Goal: Information Seeking & Learning: Check status

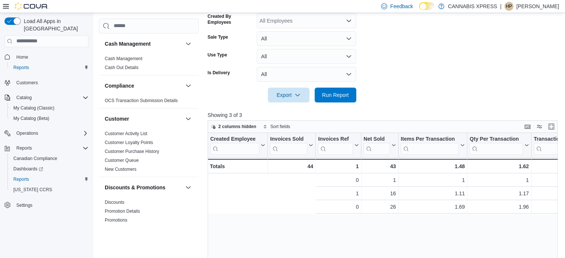
click at [335, 98] on span "Run Report" at bounding box center [335, 94] width 27 height 7
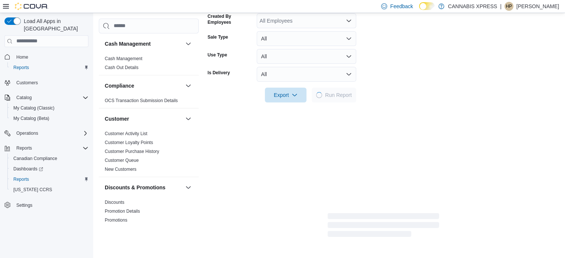
scroll to position [186, 0]
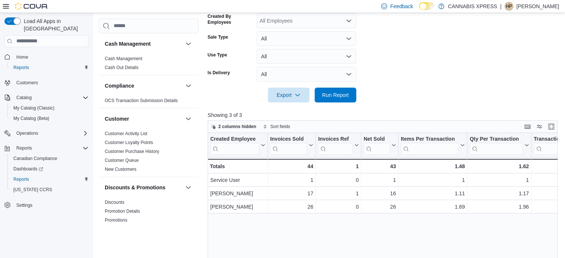
drag, startPoint x: 559, startPoint y: 39, endPoint x: 571, endPoint y: 276, distance: 236.7
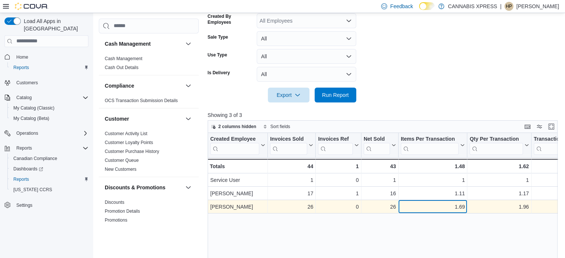
drag, startPoint x: 571, startPoint y: 276, endPoint x: 431, endPoint y: 212, distance: 153.4
click at [431, 212] on div "1.69 - Items Per Transaction, column 5, row 3" at bounding box center [433, 206] width 69 height 13
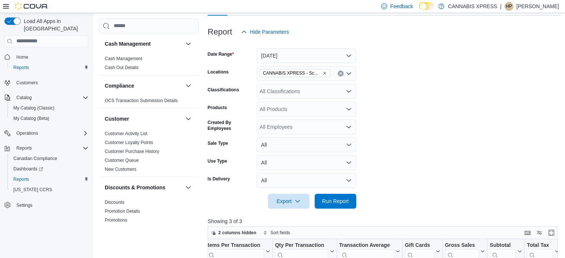
scroll to position [38, 0]
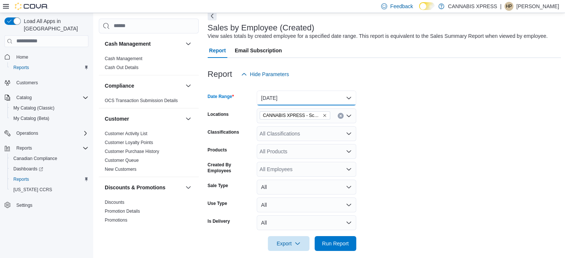
click at [285, 98] on button "[DATE]" at bounding box center [307, 98] width 100 height 15
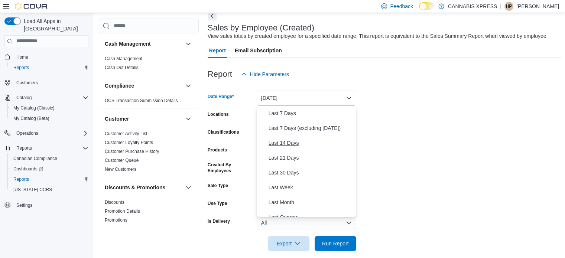
scroll to position [112, 0]
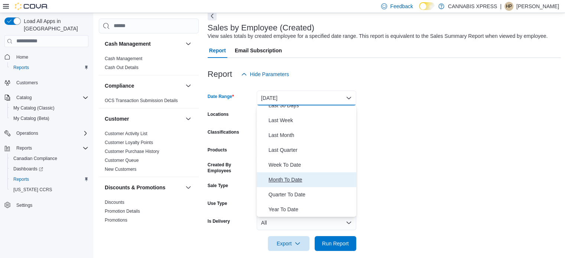
click at [294, 178] on span "Month To Date" at bounding box center [311, 179] width 85 height 9
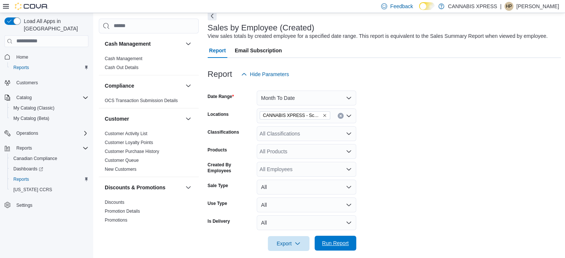
click at [324, 242] on span "Run Report" at bounding box center [335, 243] width 27 height 7
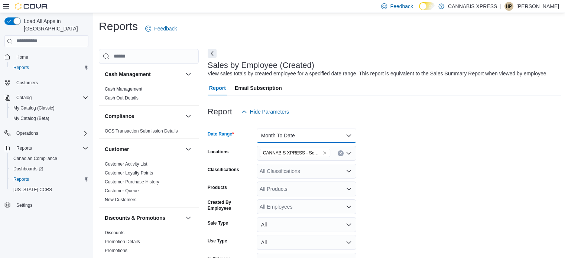
click at [320, 139] on button "Month To Date" at bounding box center [307, 135] width 100 height 15
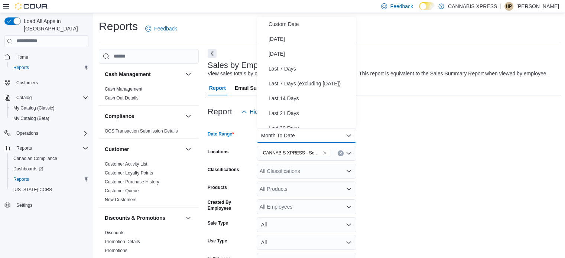
scroll to position [112, 0]
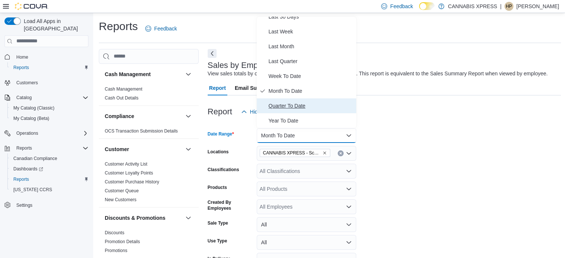
click at [319, 107] on span "Quarter To Date" at bounding box center [311, 105] width 85 height 9
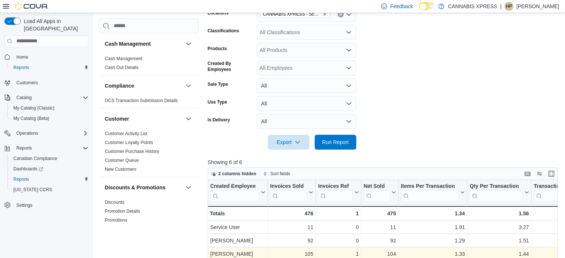
scroll to position [261, 0]
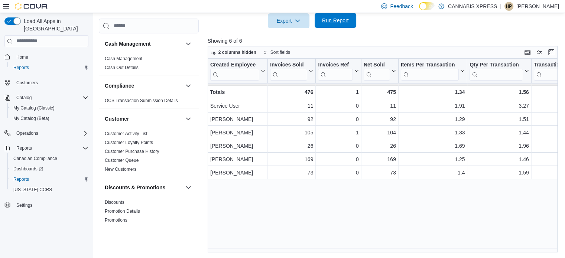
click at [343, 17] on span "Run Report" at bounding box center [335, 20] width 27 height 7
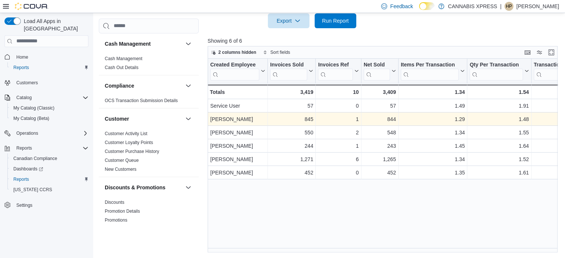
scroll to position [223, 0]
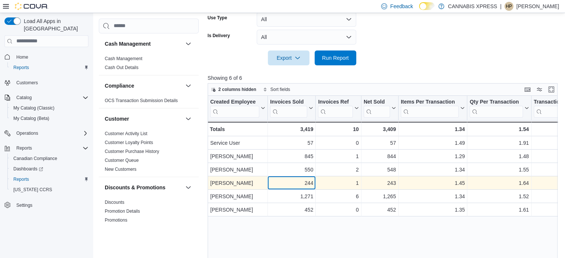
click at [295, 179] on div "244" at bounding box center [291, 183] width 43 height 9
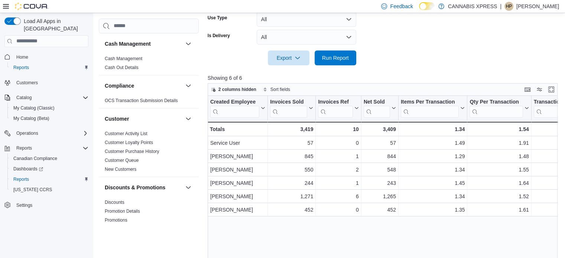
click at [259, 226] on div "Created Employee Click to view column header actions Invoices Sold Click to vie…" at bounding box center [385, 193] width 354 height 194
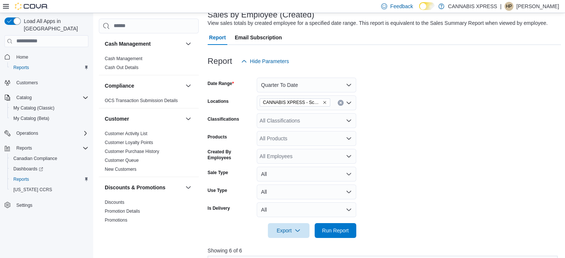
scroll to position [38, 0]
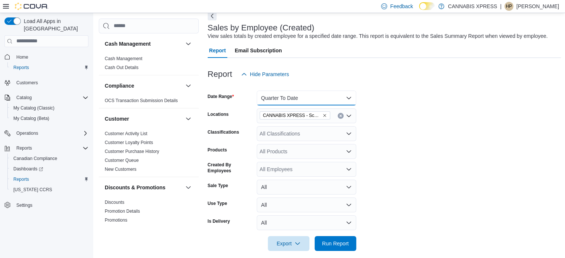
click at [303, 100] on button "Quarter To Date" at bounding box center [307, 98] width 100 height 15
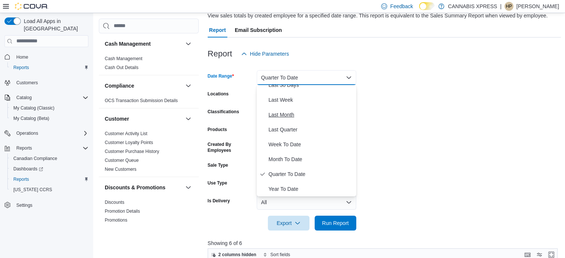
scroll to position [75, 0]
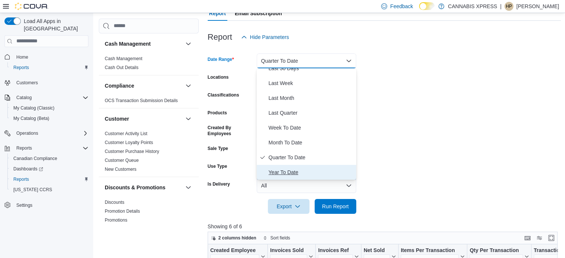
click at [300, 169] on span "Year To Date" at bounding box center [311, 172] width 85 height 9
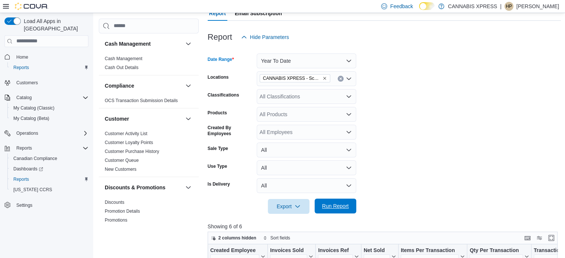
click at [329, 205] on span "Run Report" at bounding box center [335, 206] width 27 height 7
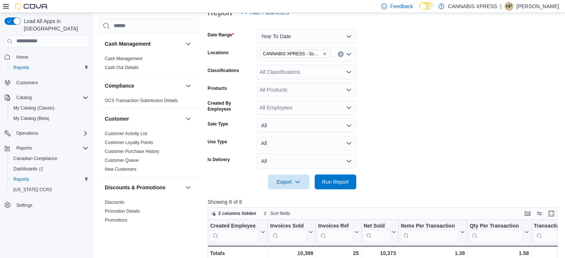
scroll to position [112, 0]
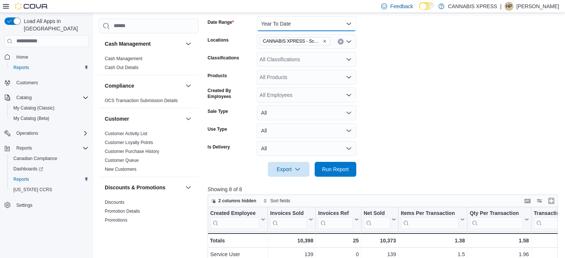
click at [277, 25] on button "Year To Date" at bounding box center [307, 23] width 100 height 15
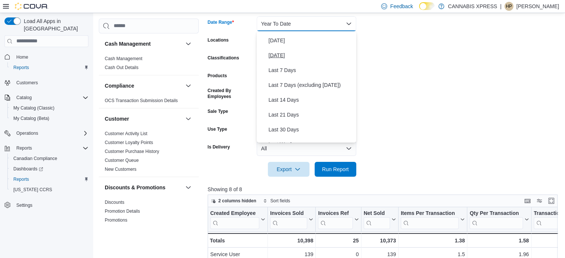
scroll to position [0, 0]
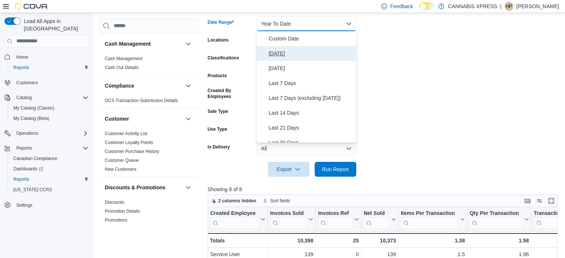
click at [280, 52] on span "[DATE]" at bounding box center [311, 53] width 85 height 9
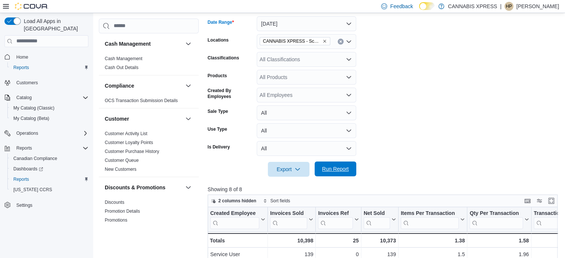
click at [327, 169] on span "Run Report" at bounding box center [335, 168] width 27 height 7
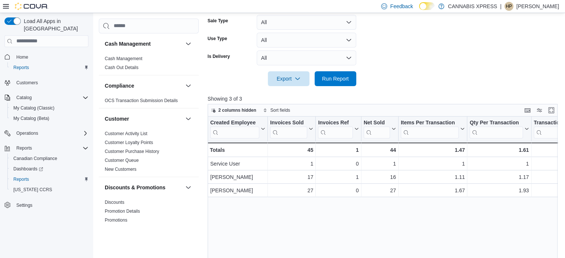
scroll to position [223, 0]
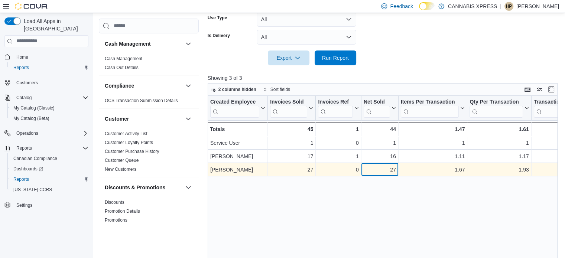
click at [376, 166] on div "27" at bounding box center [380, 169] width 32 height 9
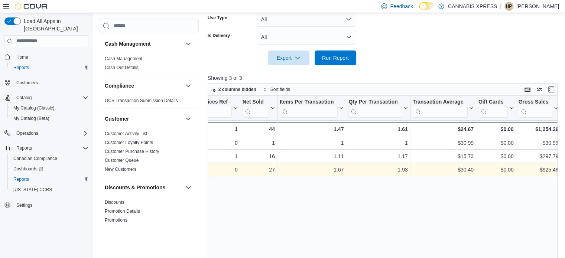
scroll to position [0, 158]
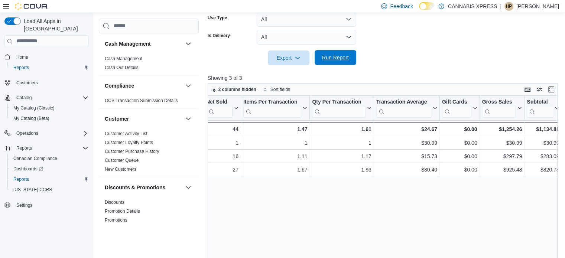
click at [352, 59] on span "Run Report" at bounding box center [335, 57] width 33 height 15
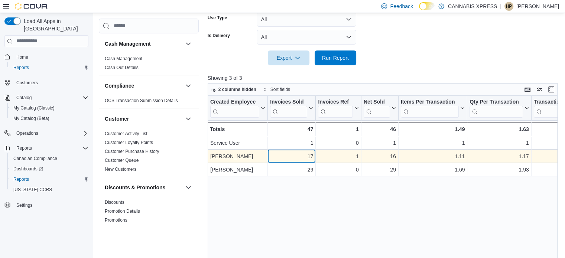
click at [312, 155] on div "17" at bounding box center [291, 156] width 43 height 9
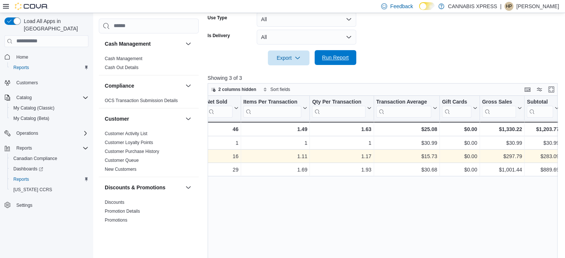
click at [346, 64] on span "Run Report" at bounding box center [335, 57] width 33 height 15
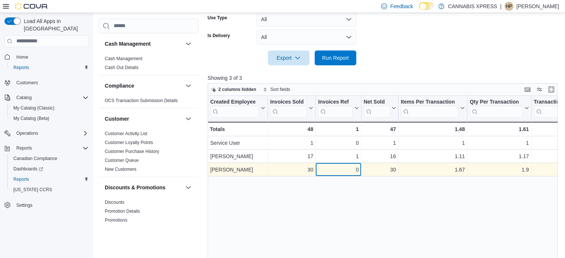
click at [350, 168] on div "0" at bounding box center [338, 169] width 41 height 9
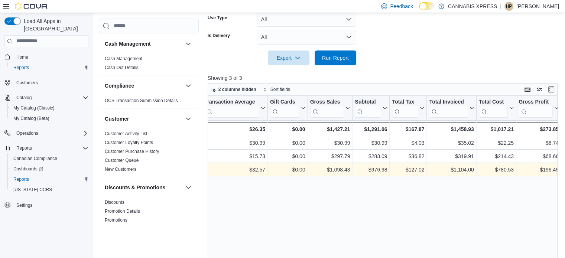
scroll to position [0, 378]
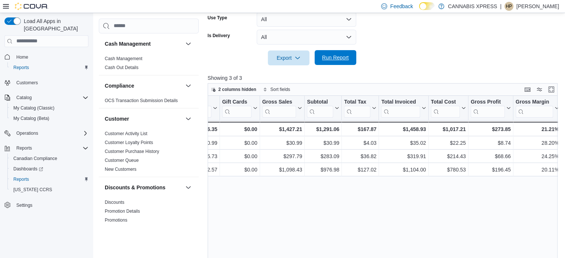
click at [350, 57] on span "Run Report" at bounding box center [335, 57] width 33 height 15
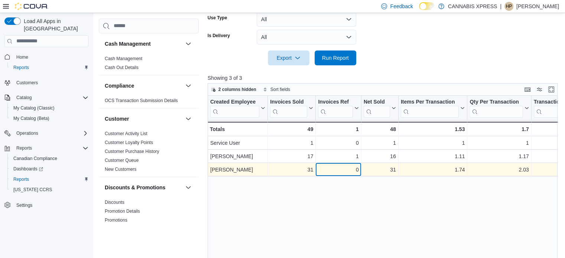
click at [345, 164] on div "0 - Invoices Ref, column 3, row 3" at bounding box center [338, 169] width 45 height 13
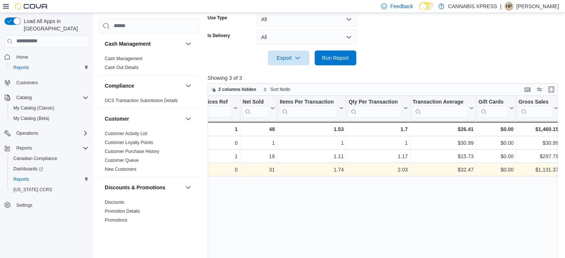
scroll to position [0, 158]
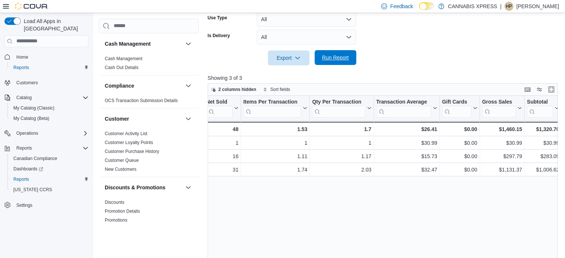
click at [338, 64] on span "Run Report" at bounding box center [335, 57] width 33 height 15
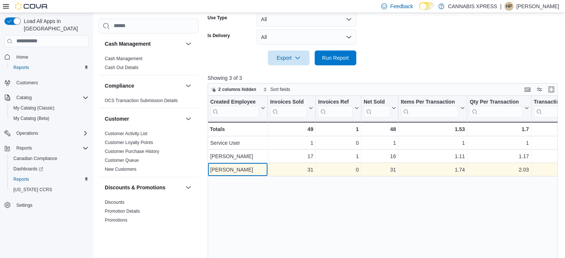
click at [253, 171] on div "[PERSON_NAME]" at bounding box center [237, 169] width 55 height 9
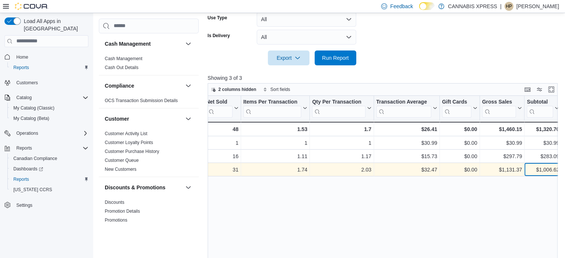
scroll to position [186, 0]
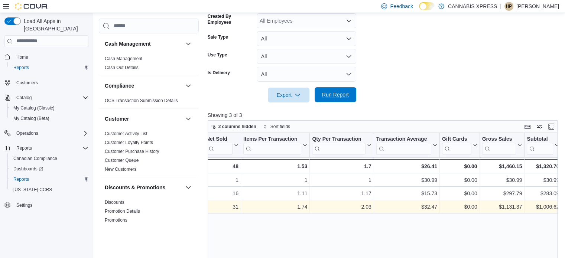
click at [343, 92] on span "Run Report" at bounding box center [335, 94] width 27 height 7
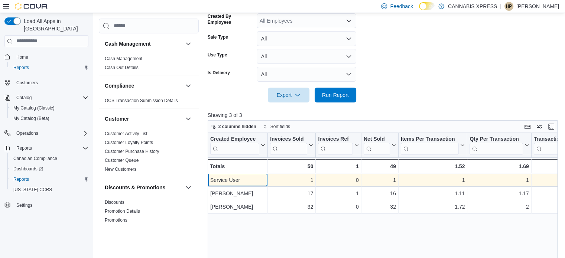
click at [255, 184] on div "Service User - Created Employee, column 1, row 1" at bounding box center [238, 180] width 60 height 13
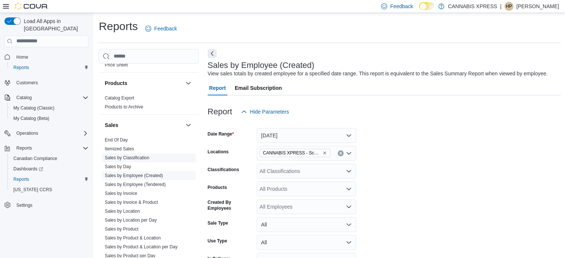
scroll to position [446, 0]
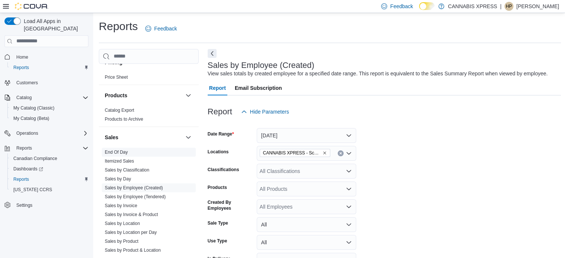
click at [112, 153] on link "End Of Day" at bounding box center [116, 152] width 23 height 5
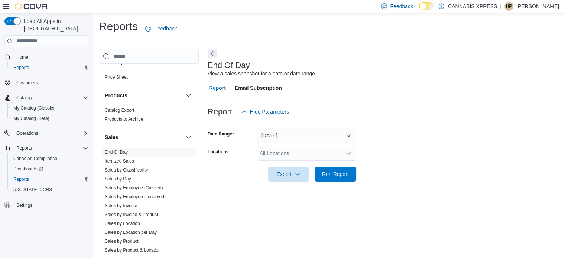
scroll to position [5, 0]
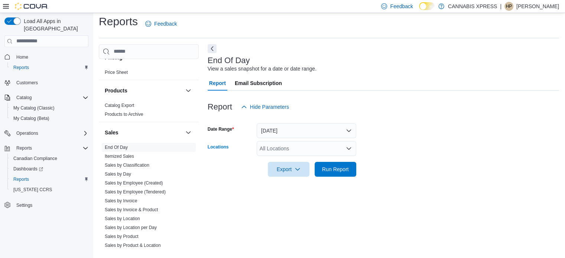
click at [325, 148] on div "All Locations" at bounding box center [307, 148] width 100 height 15
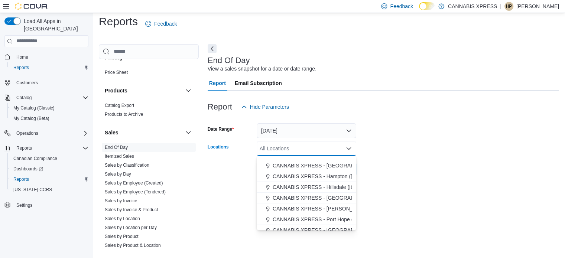
scroll to position [74, 0]
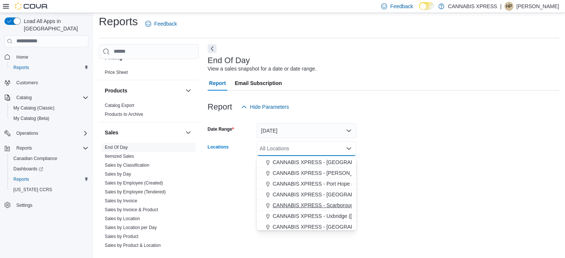
click at [327, 204] on span "CANNABIS XPRESS - Scarborough ([GEOGRAPHIC_DATA])" at bounding box center [344, 205] width 143 height 7
click at [401, 143] on form "Date Range [DATE] Locations CANNABIS XPRESS - Scarborough ([GEOGRAPHIC_DATA]) C…" at bounding box center [384, 145] width 352 height 62
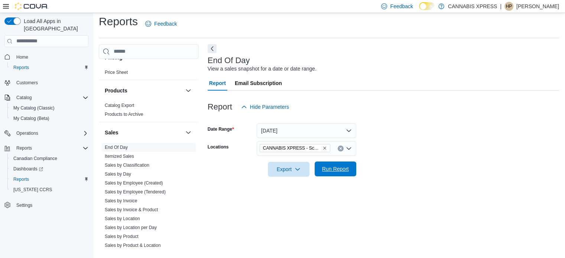
click at [354, 168] on button "Run Report" at bounding box center [336, 169] width 42 height 15
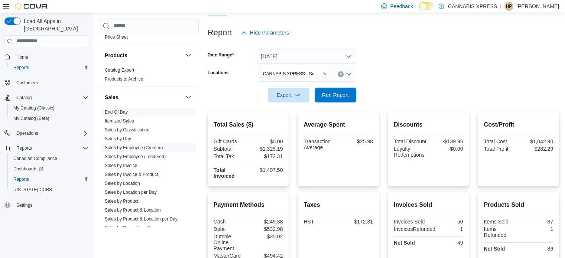
scroll to position [483, 0]
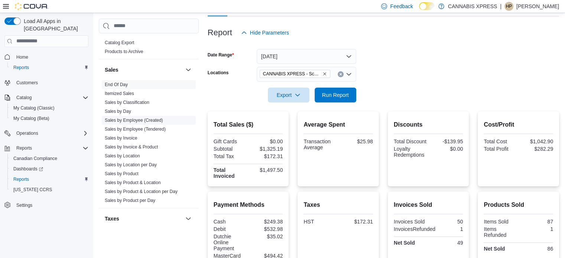
click at [142, 118] on link "Sales by Employee (Created)" at bounding box center [134, 120] width 58 height 5
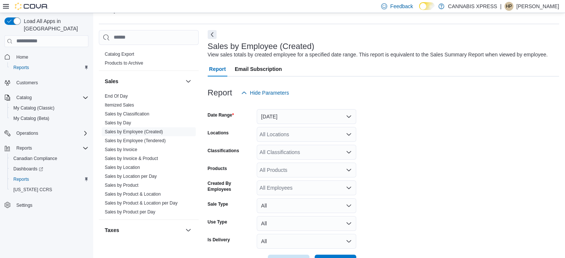
scroll to position [17, 0]
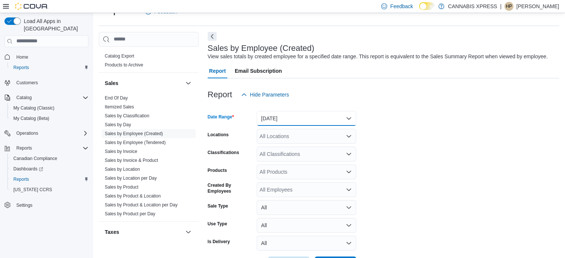
click at [272, 123] on button "[DATE]" at bounding box center [307, 118] width 100 height 15
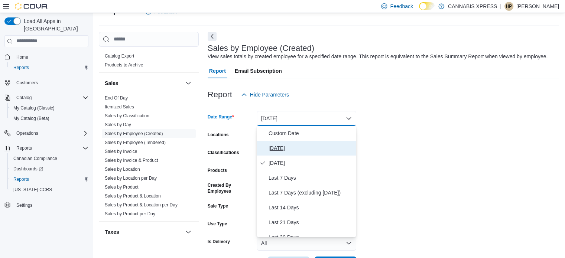
click at [278, 144] on span "[DATE]" at bounding box center [311, 148] width 85 height 9
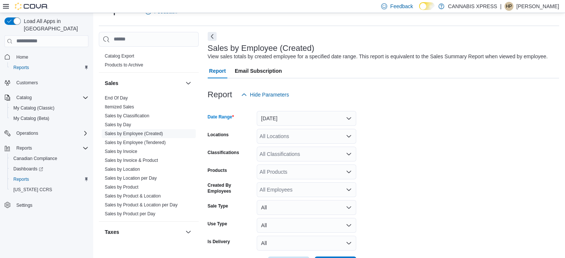
click at [280, 138] on div "All Locations" at bounding box center [307, 136] width 100 height 15
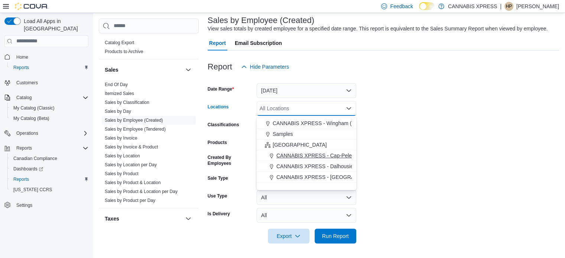
scroll to position [74, 0]
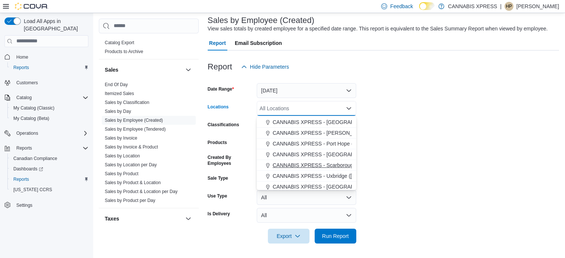
click at [318, 163] on span "CANNABIS XPRESS - Scarborough ([GEOGRAPHIC_DATA])" at bounding box center [344, 165] width 143 height 7
click at [334, 235] on span "Run Report" at bounding box center [335, 235] width 27 height 7
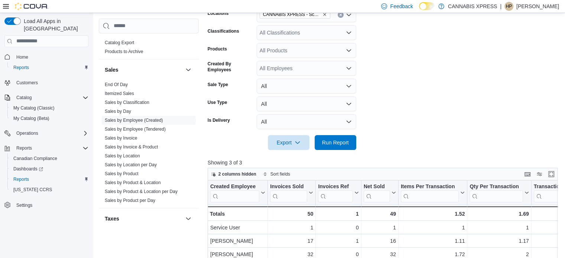
scroll to position [194, 0]
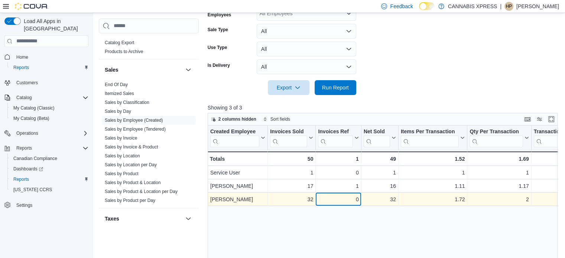
click at [318, 199] on div "0" at bounding box center [338, 199] width 41 height 9
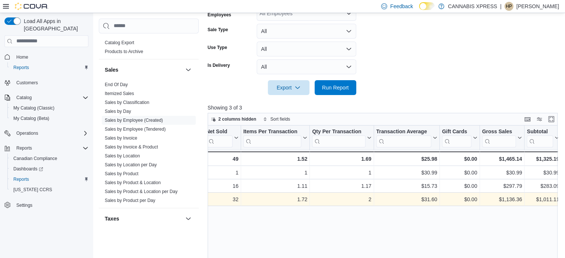
scroll to position [0, 195]
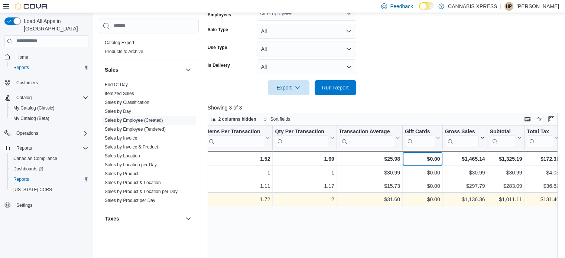
click at [407, 159] on div "$0.00" at bounding box center [422, 159] width 35 height 9
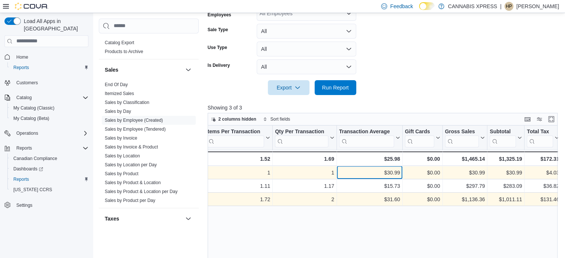
click at [400, 176] on div "$30.99 - Transaction Average, column 7, row 1" at bounding box center [370, 172] width 66 height 13
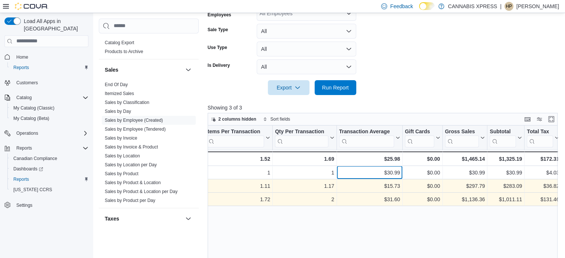
drag, startPoint x: 400, startPoint y: 176, endPoint x: 394, endPoint y: 183, distance: 8.9
click at [400, 176] on div "$30.99 - Transaction Average, column 7, row 1" at bounding box center [370, 172] width 66 height 13
